Goal: Transaction & Acquisition: Purchase product/service

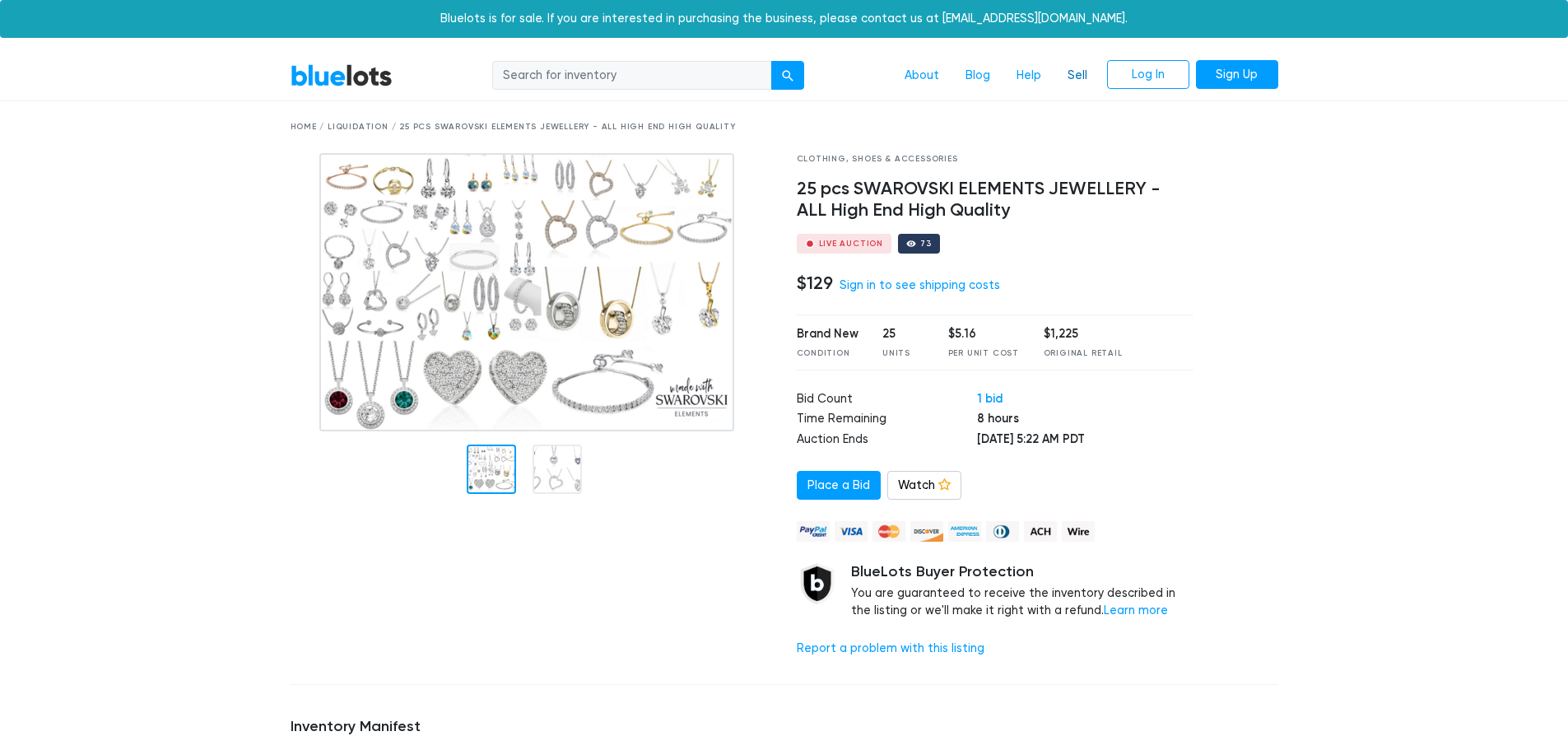
click at [1080, 77] on link "Sell" at bounding box center [1077, 75] width 46 height 31
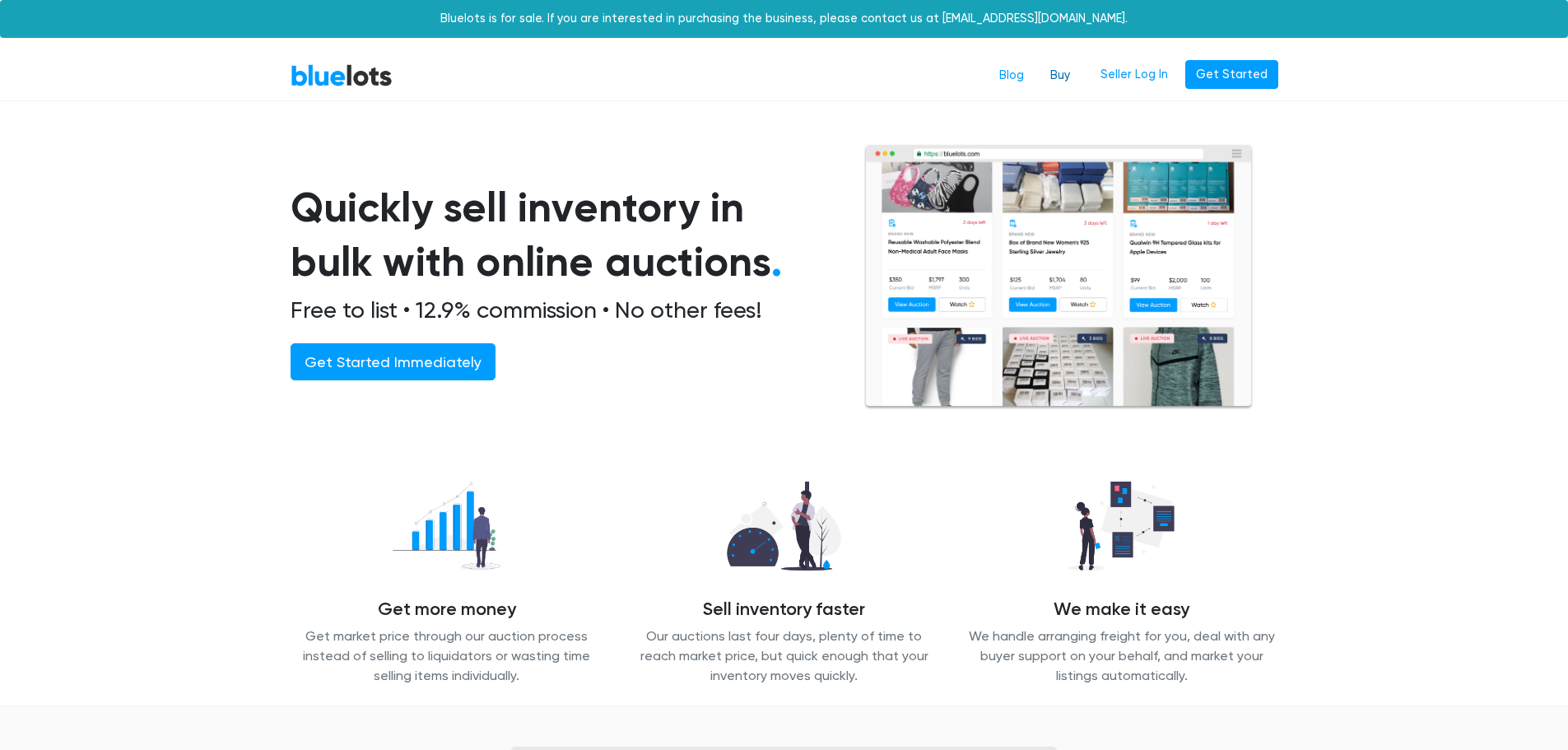
click at [1069, 75] on link "Buy" at bounding box center [1060, 75] width 46 height 31
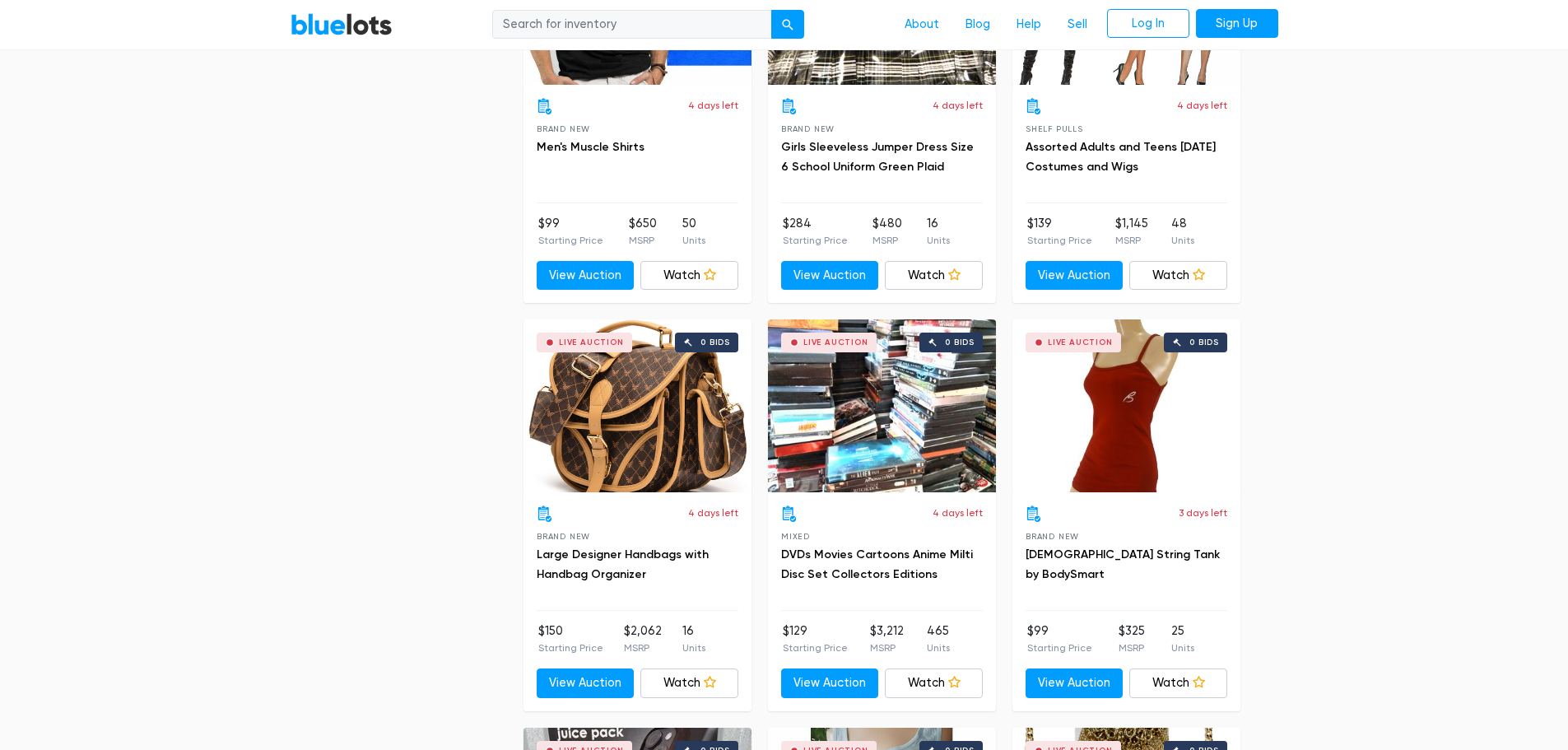
scroll to position [3129, 0]
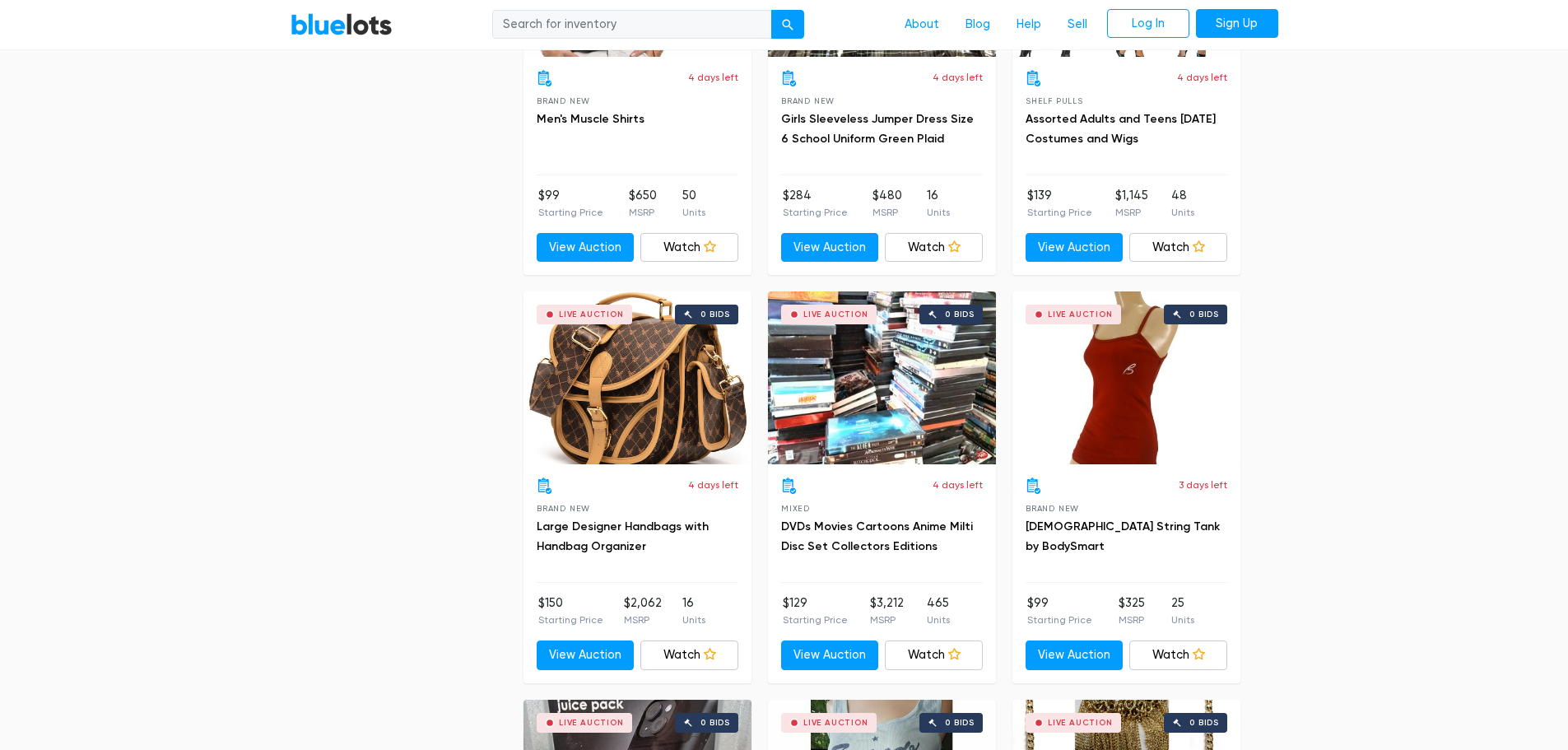
click at [628, 399] on div "Live Auction 0 bids" at bounding box center [638, 377] width 228 height 173
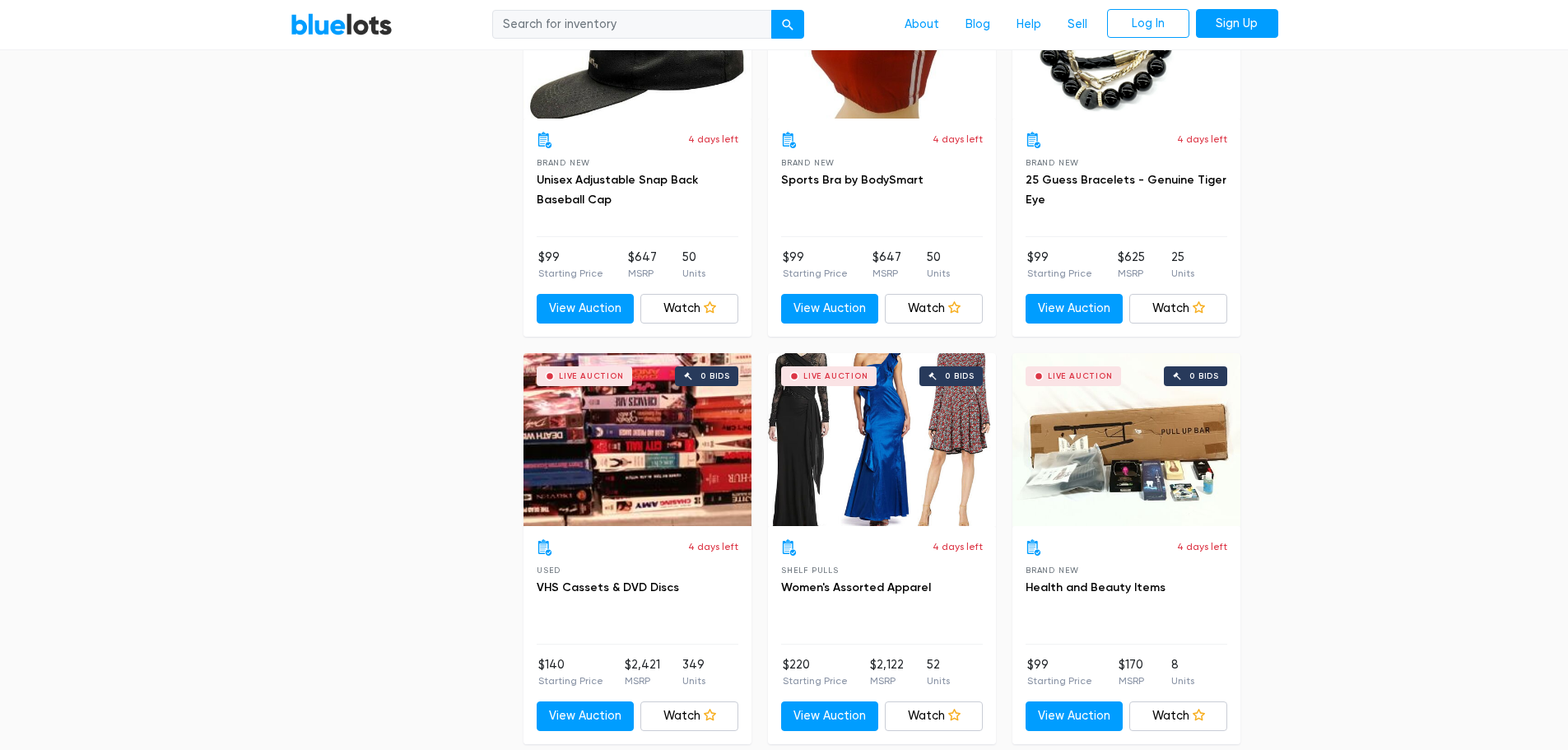
scroll to position [5187, 0]
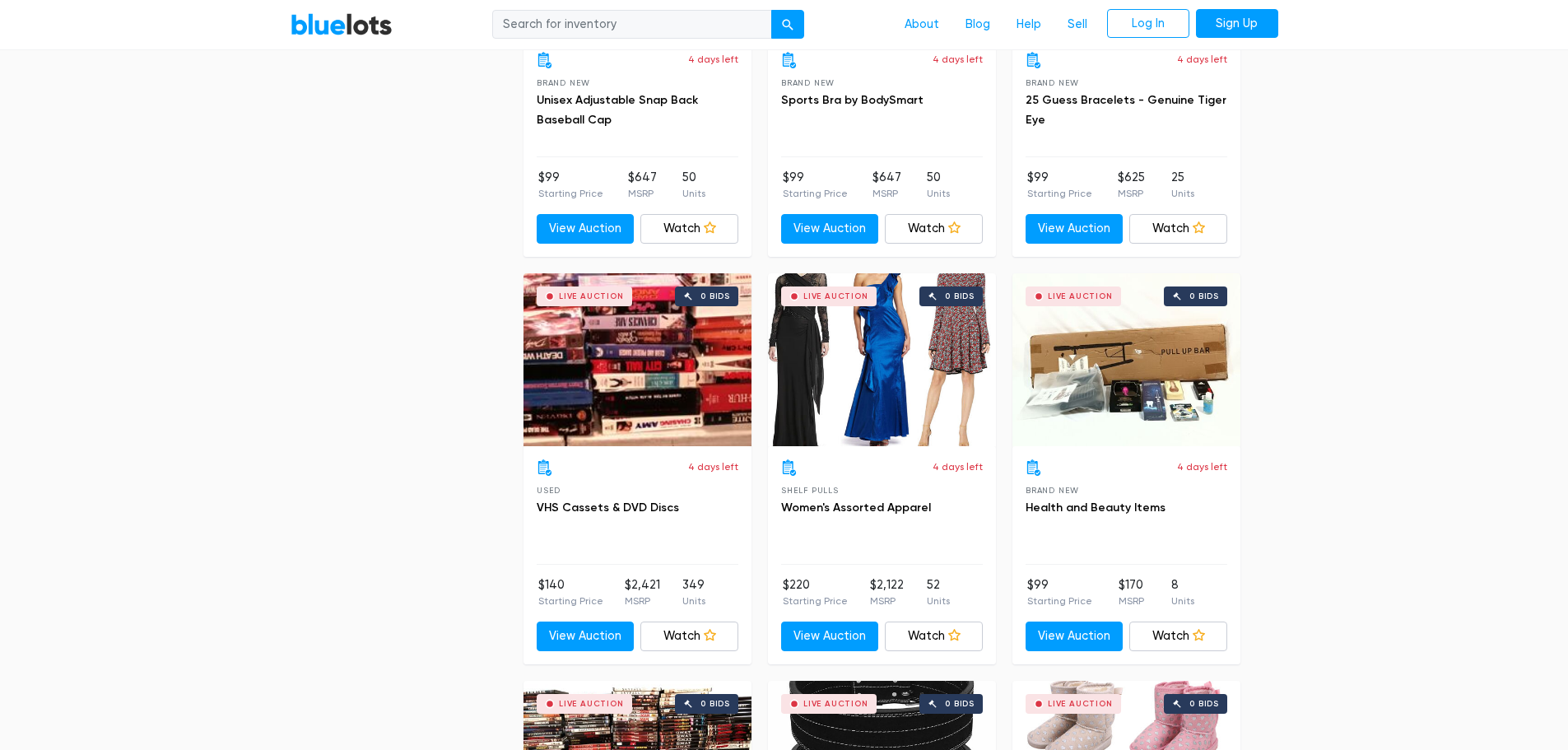
click at [880, 369] on div "Live Auction 0 bids" at bounding box center [882, 360] width 228 height 173
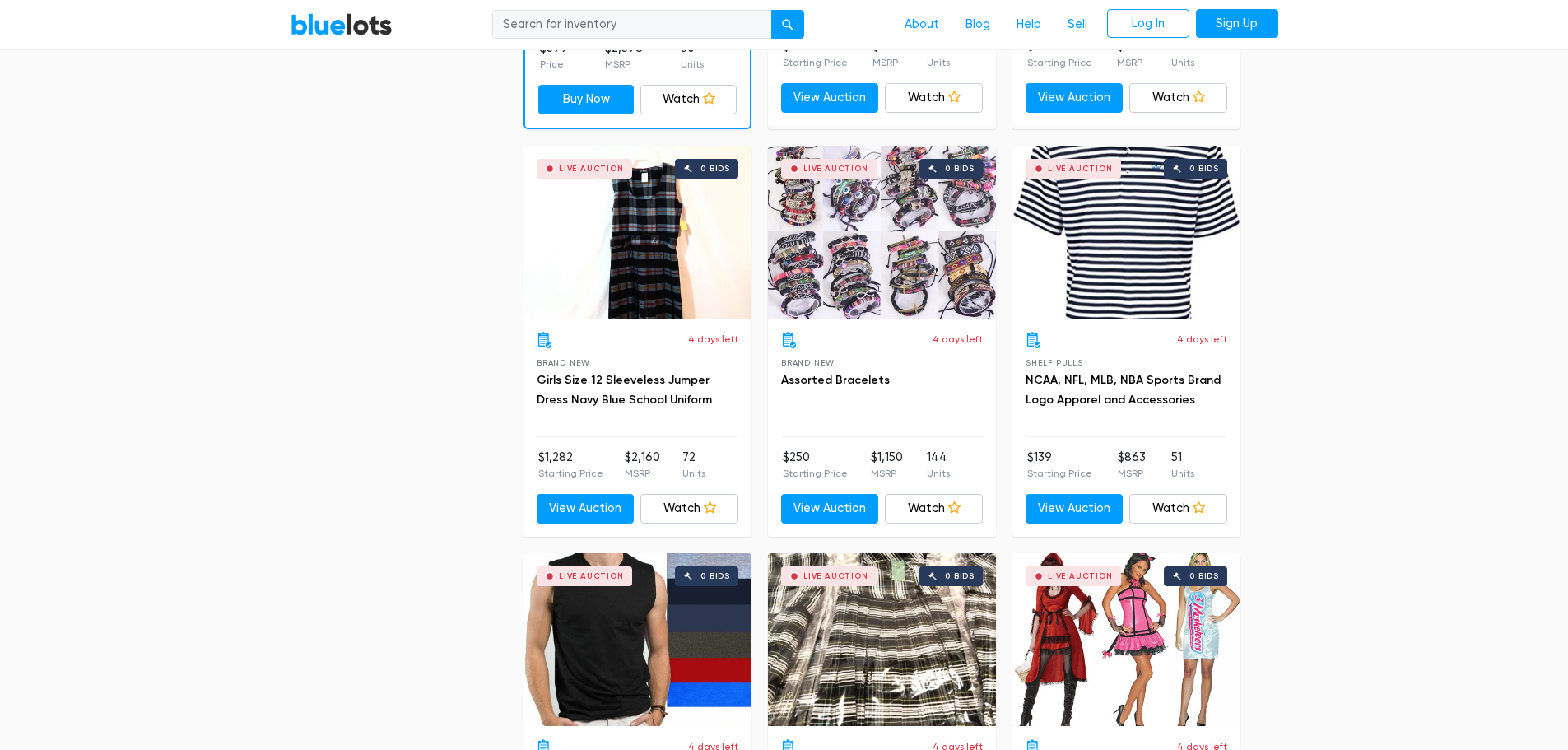
scroll to position [2058, 0]
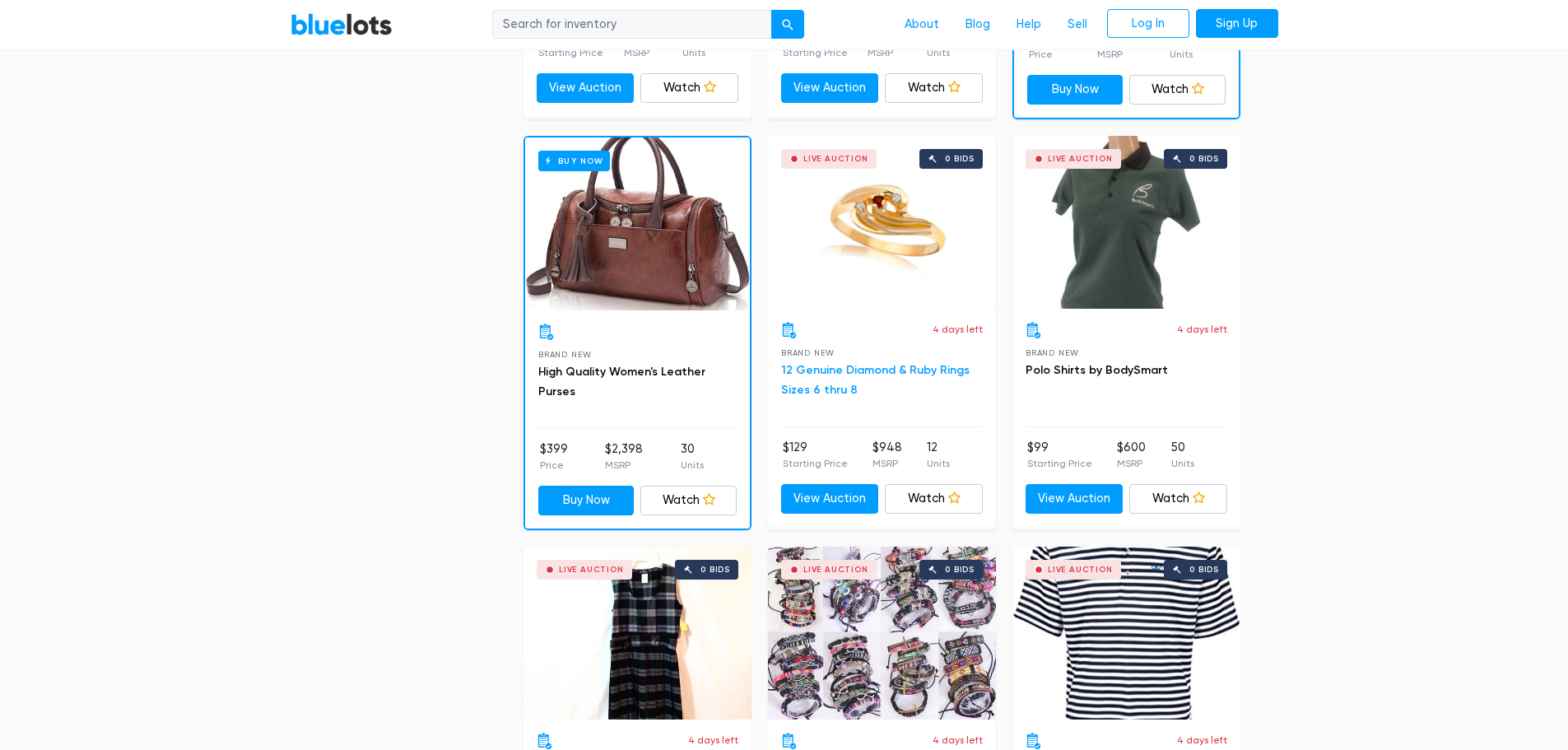
click at [842, 367] on link "12 Genuine Diamond & Ruby Rings Sizes 6 thru 8" at bounding box center [876, 380] width 189 height 34
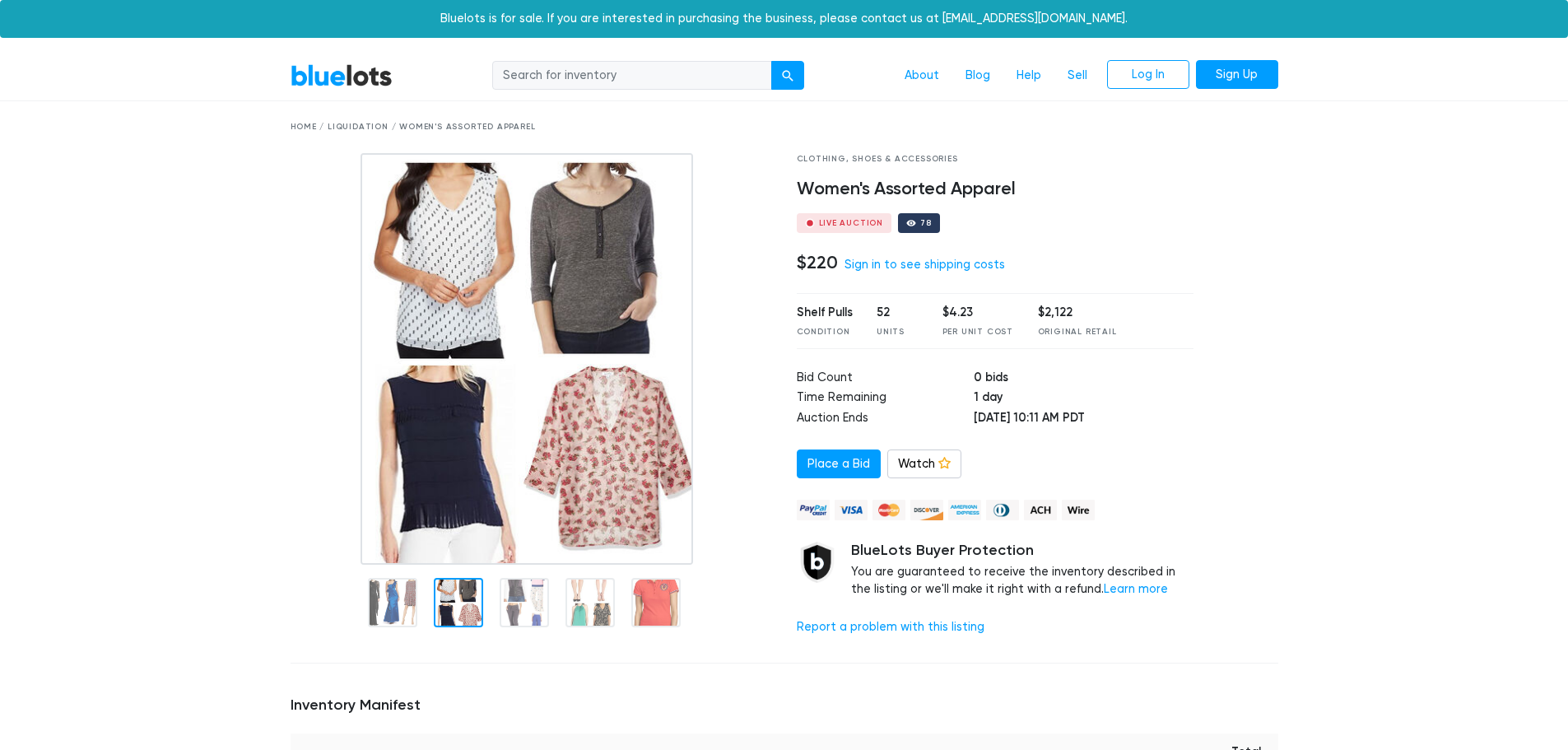
click at [460, 599] on div at bounding box center [459, 603] width 50 height 50
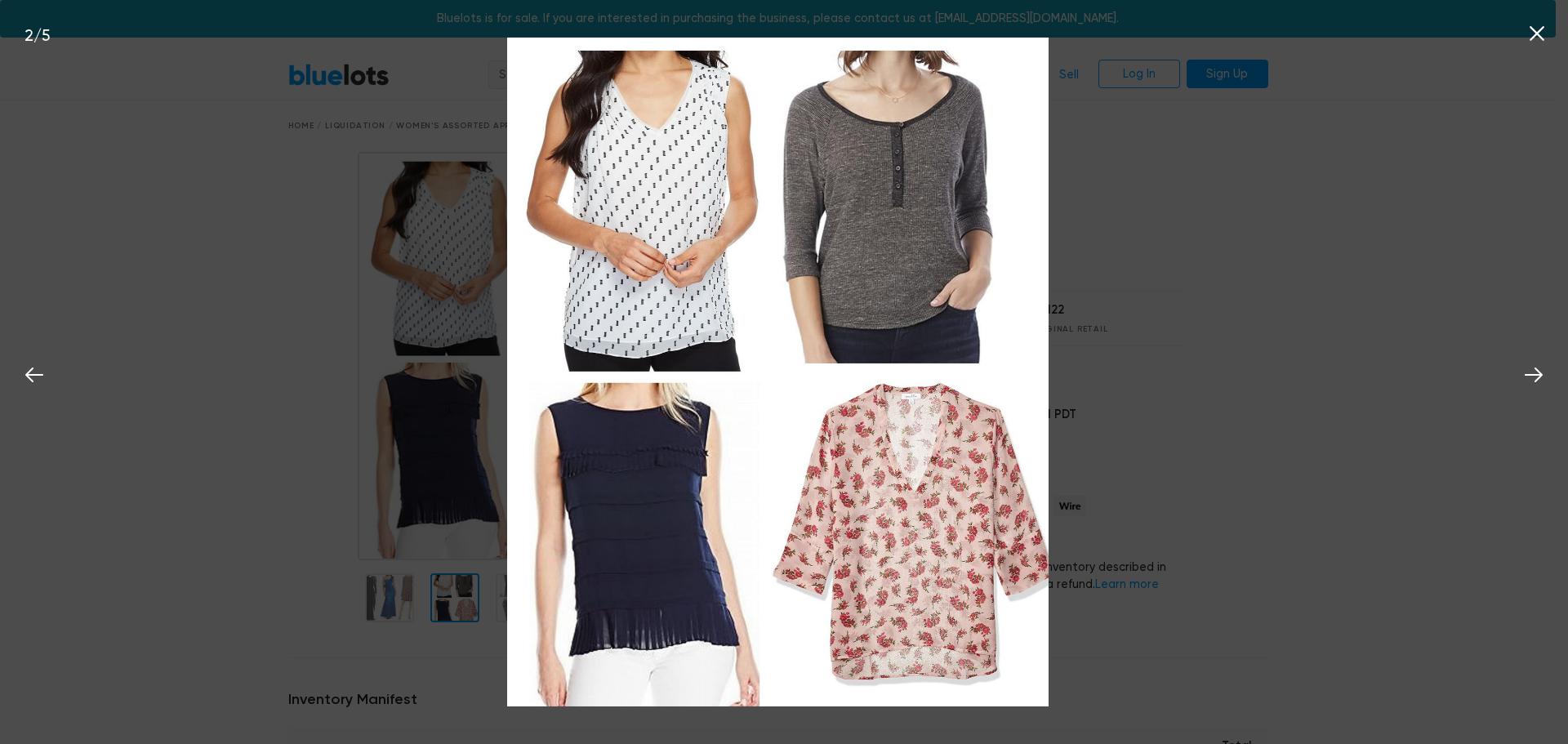
click at [1539, 36] on icon at bounding box center [1536, 34] width 15 height 15
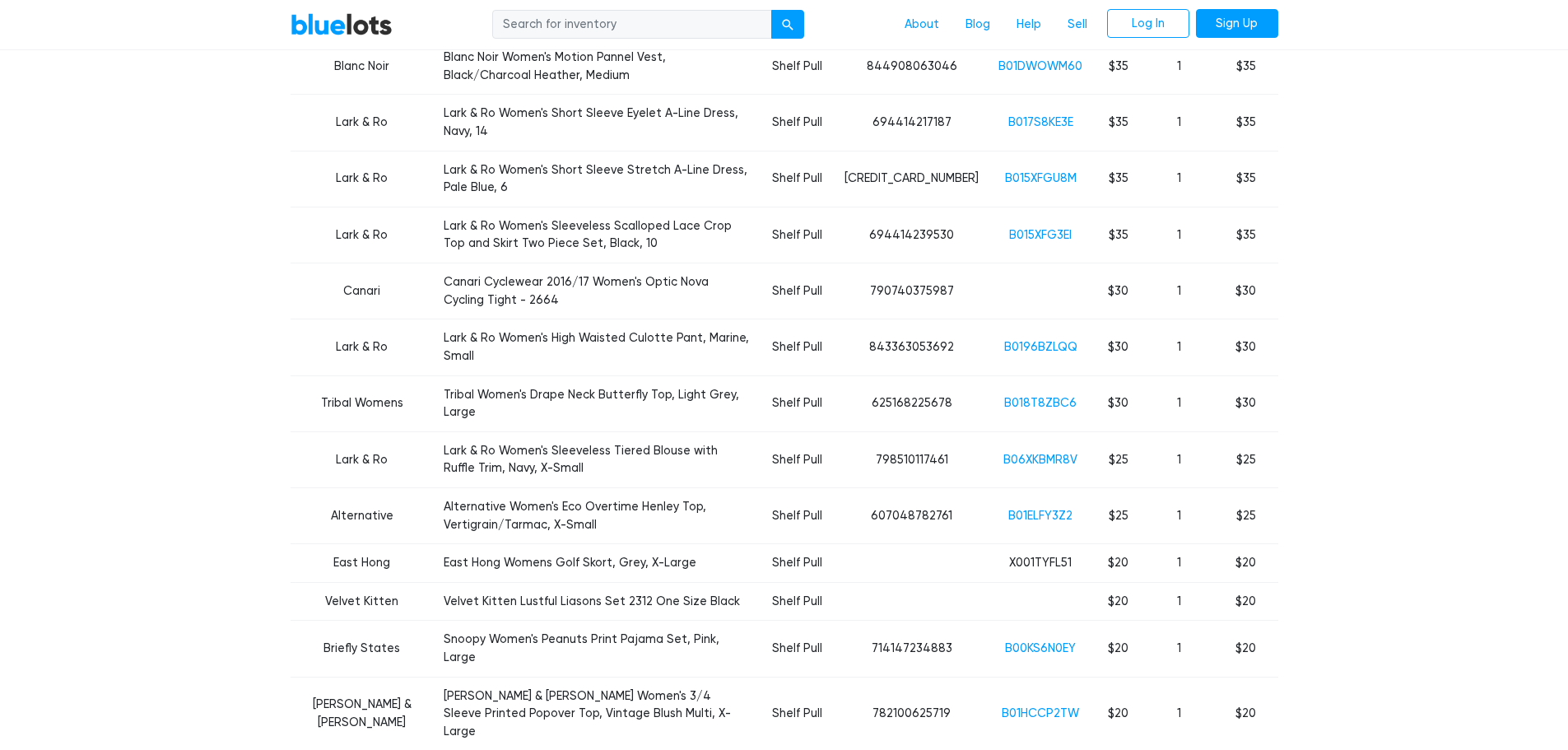
scroll to position [1729, 0]
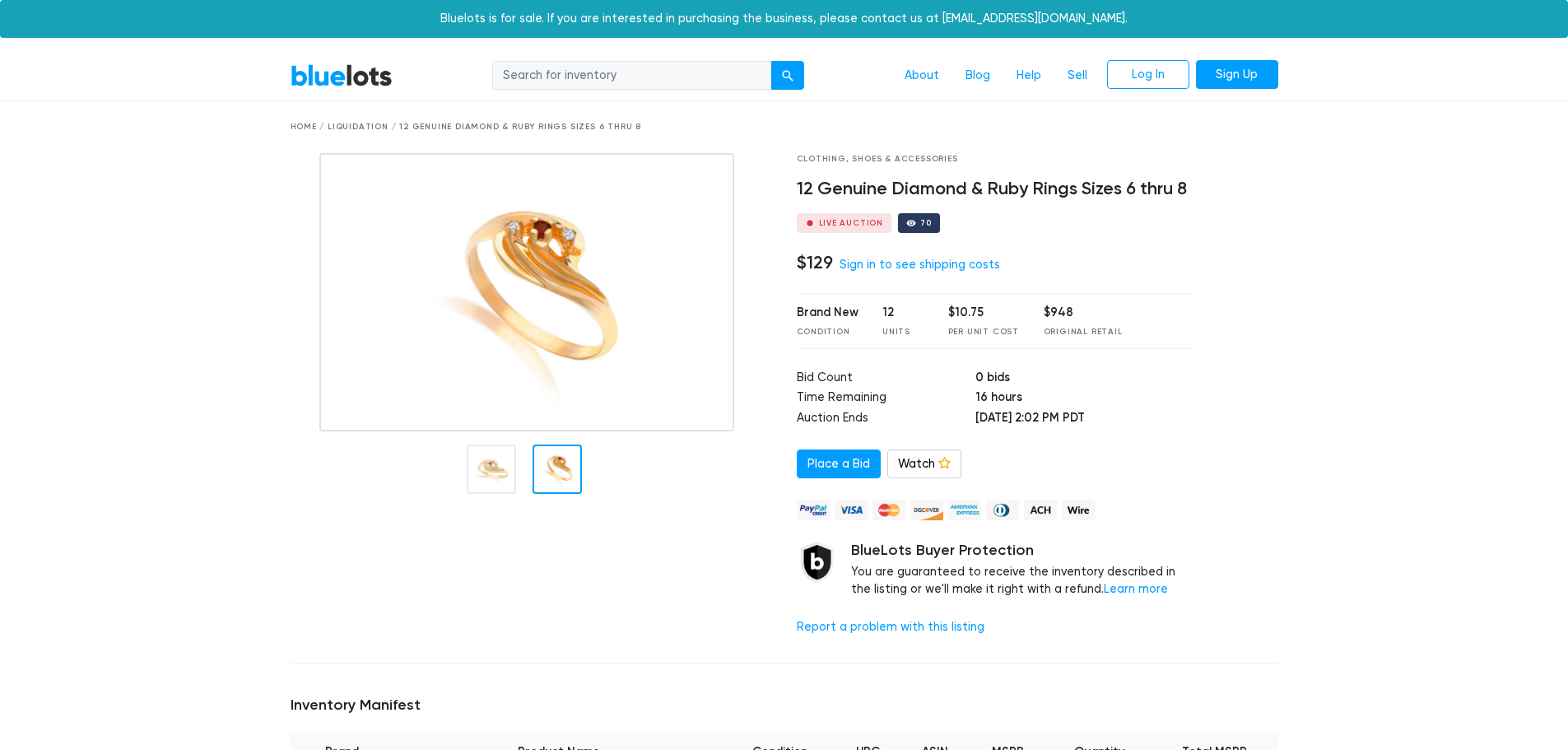
click at [565, 482] on div at bounding box center [557, 470] width 50 height 50
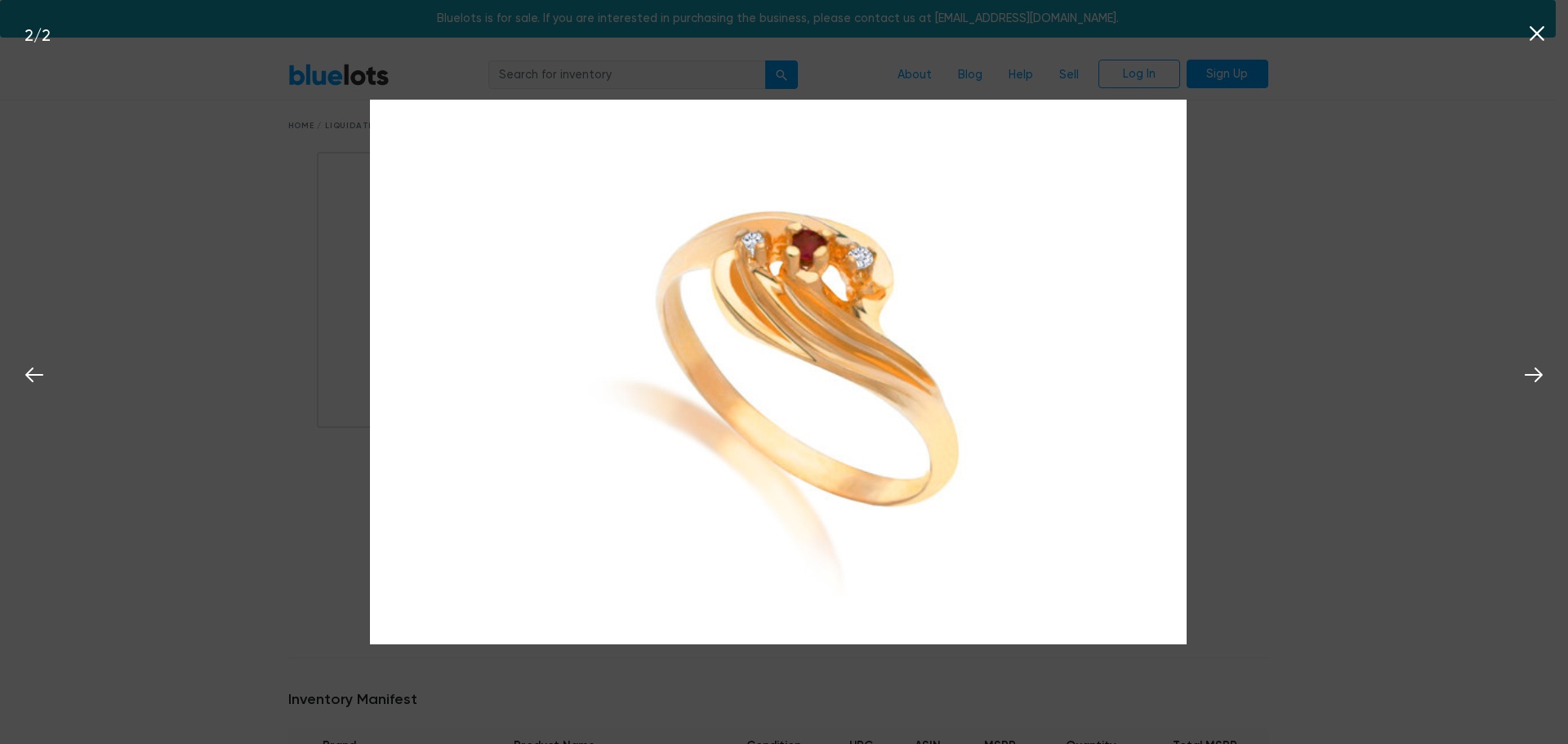
click at [1537, 30] on icon at bounding box center [1537, 34] width 25 height 25
